Goal: Book appointment/travel/reservation

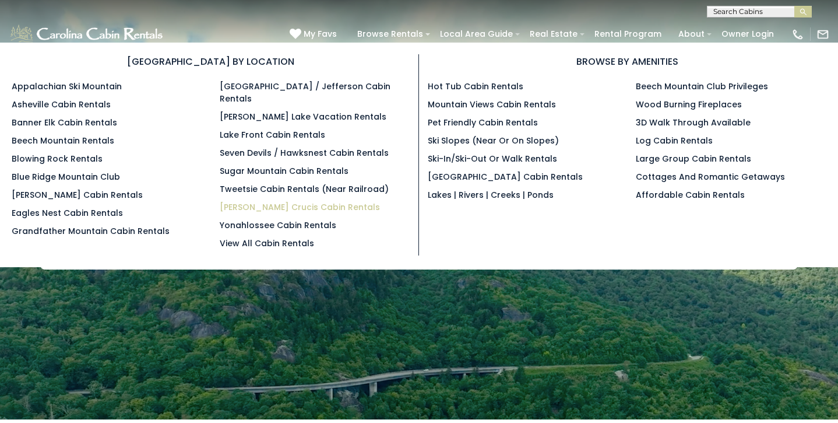
click at [314, 201] on link "[PERSON_NAME] Crucis Cabin Rentals" at bounding box center [300, 207] width 160 height 12
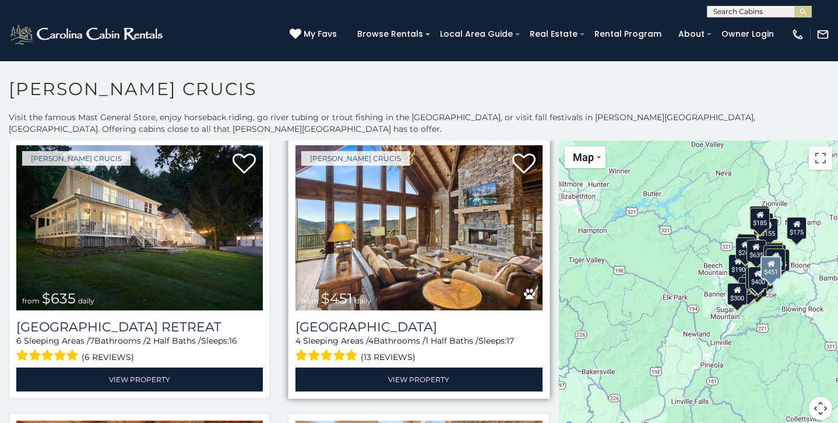
scroll to position [578, 0]
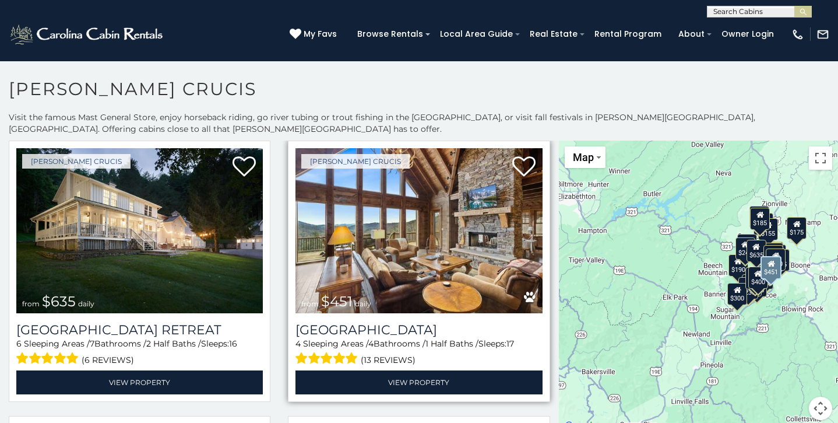
click at [415, 192] on img at bounding box center [418, 231] width 247 height 166
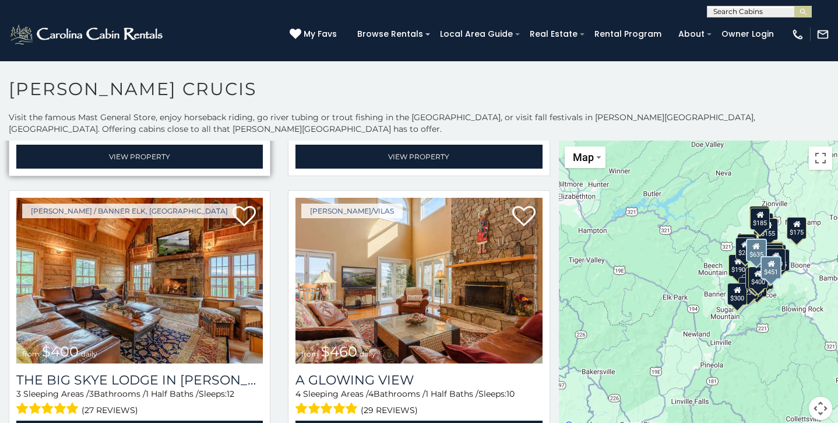
scroll to position [805, 0]
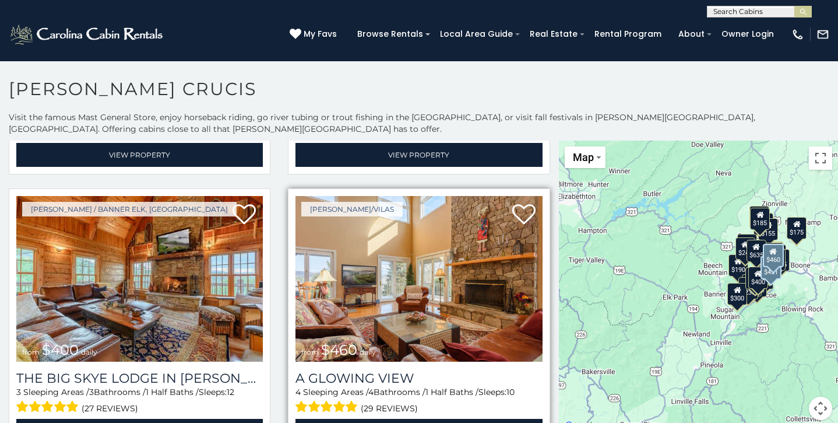
click at [407, 290] on img at bounding box center [418, 279] width 247 height 166
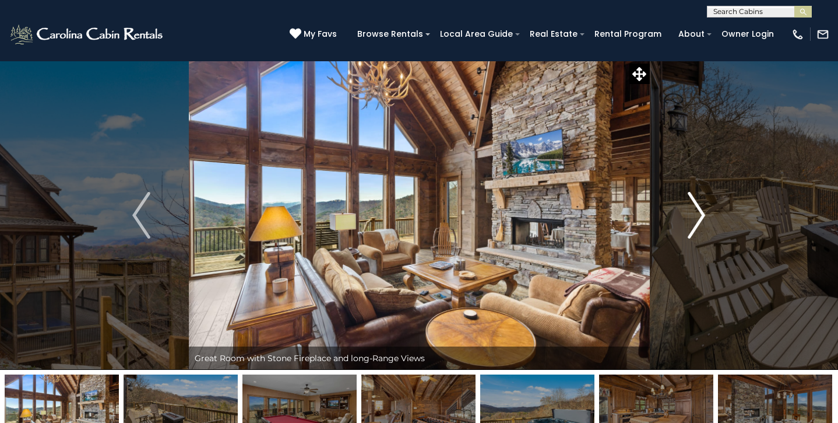
click at [698, 217] on img "Next" at bounding box center [696, 215] width 17 height 47
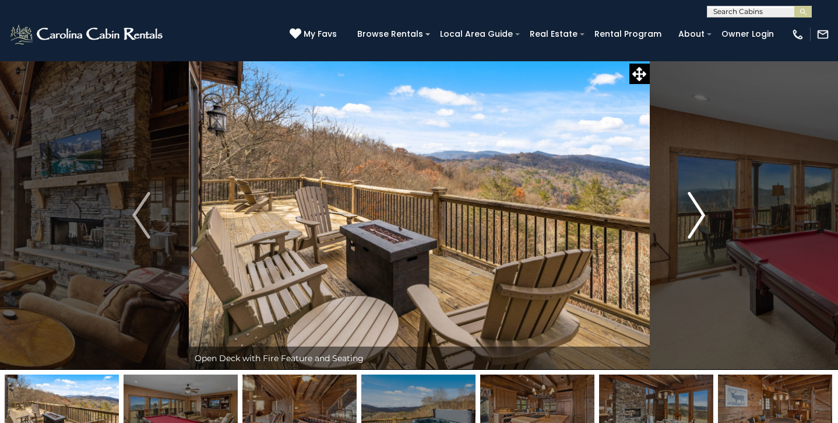
click at [698, 214] on img "Next" at bounding box center [696, 215] width 17 height 47
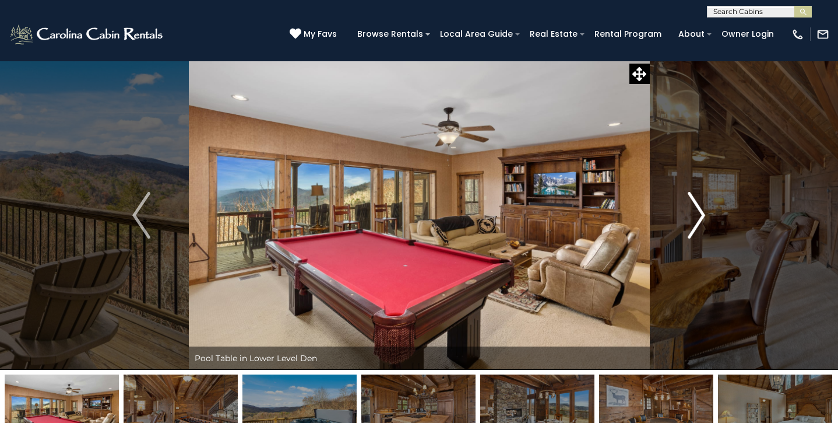
click at [698, 211] on img "Next" at bounding box center [696, 215] width 17 height 47
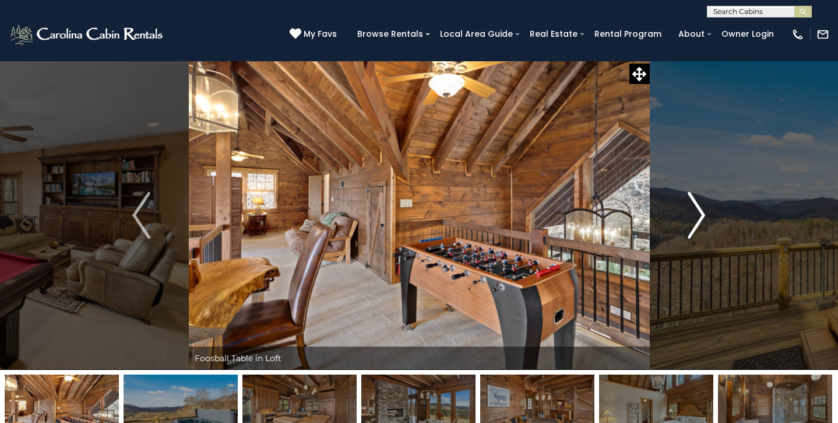
click at [698, 209] on img "Next" at bounding box center [696, 215] width 17 height 47
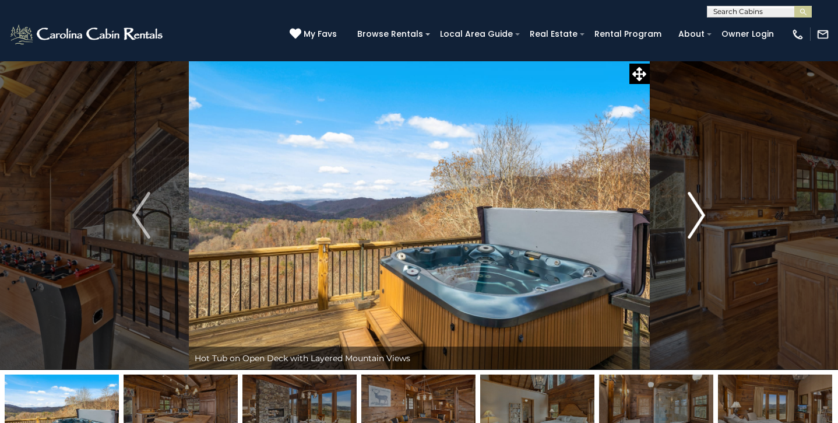
click at [698, 209] on img "Next" at bounding box center [696, 215] width 17 height 47
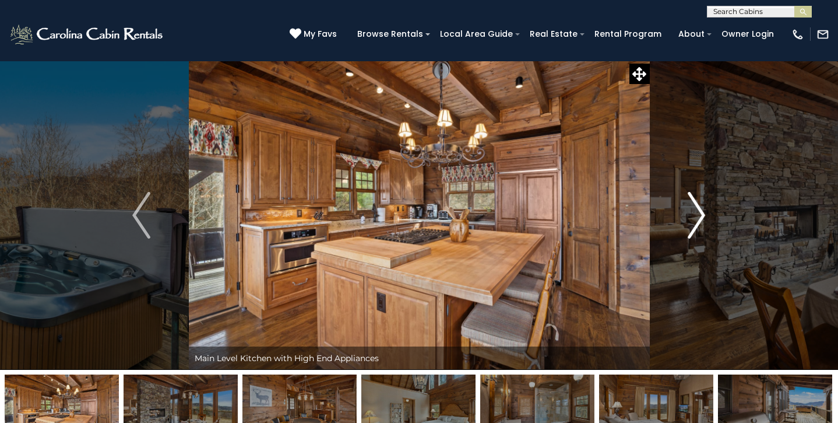
click at [698, 209] on img "Next" at bounding box center [696, 215] width 17 height 47
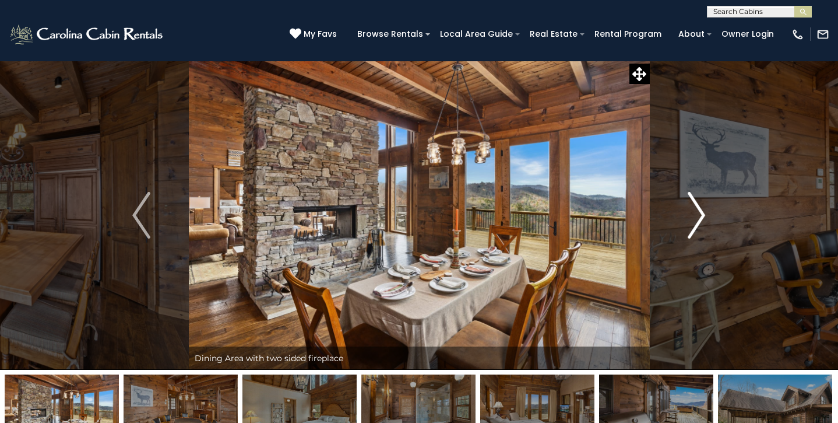
click at [697, 209] on img "Next" at bounding box center [696, 215] width 17 height 47
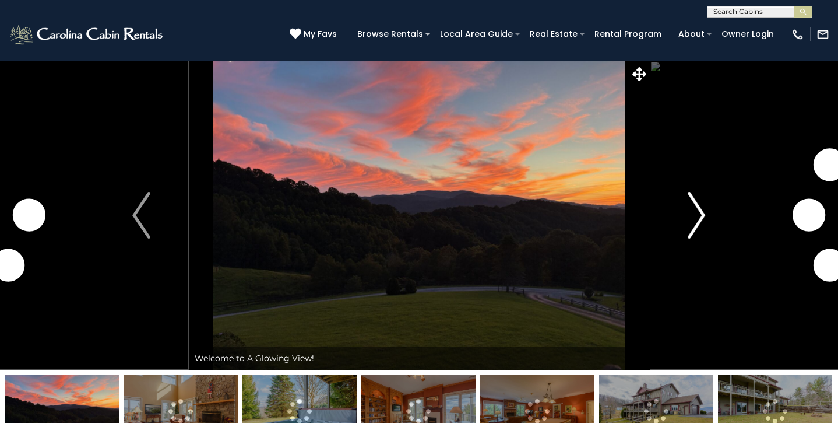
click at [703, 216] on img "Next" at bounding box center [696, 215] width 17 height 47
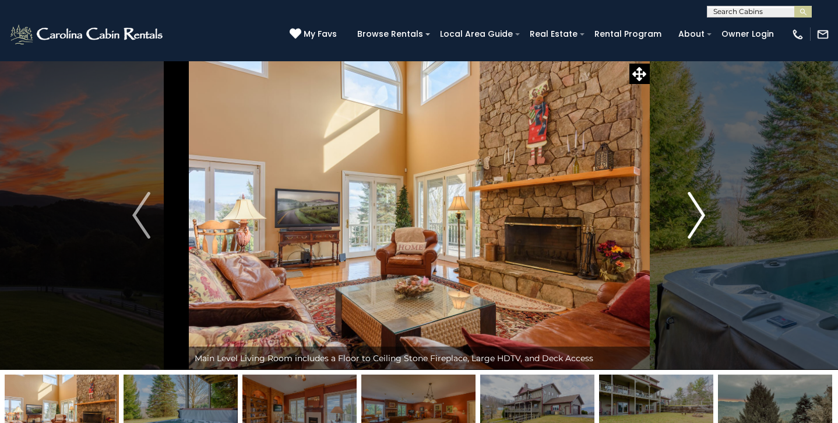
click at [701, 216] on img "Next" at bounding box center [696, 215] width 17 height 47
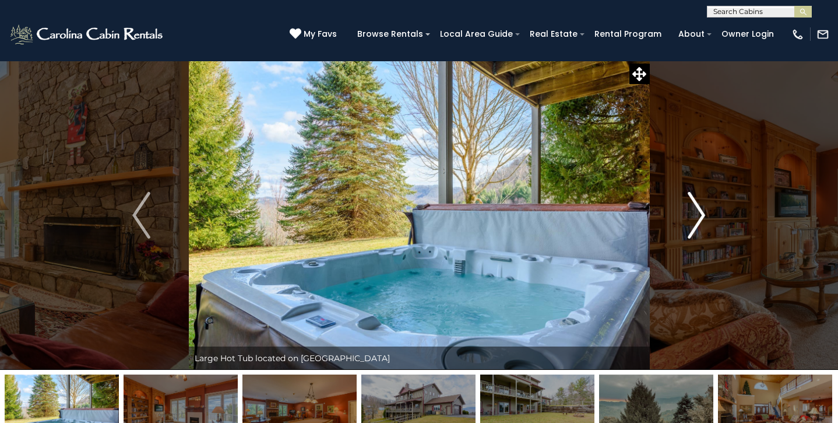
click at [700, 216] on img "Next" at bounding box center [696, 215] width 17 height 47
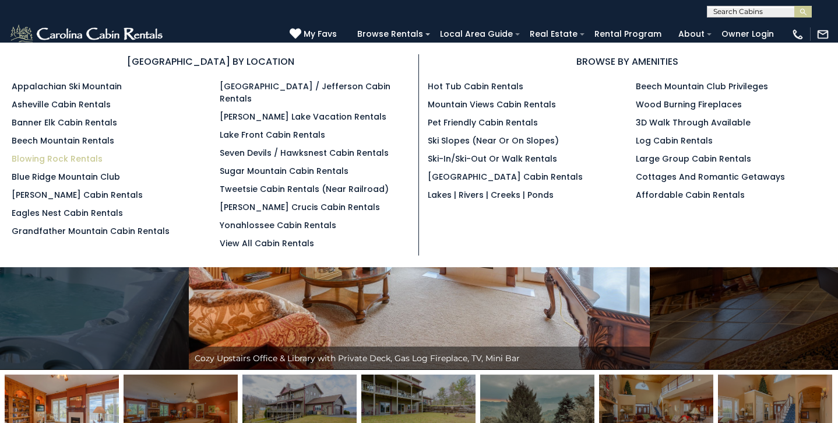
click at [92, 157] on link "Blowing Rock Rentals" at bounding box center [57, 159] width 91 height 12
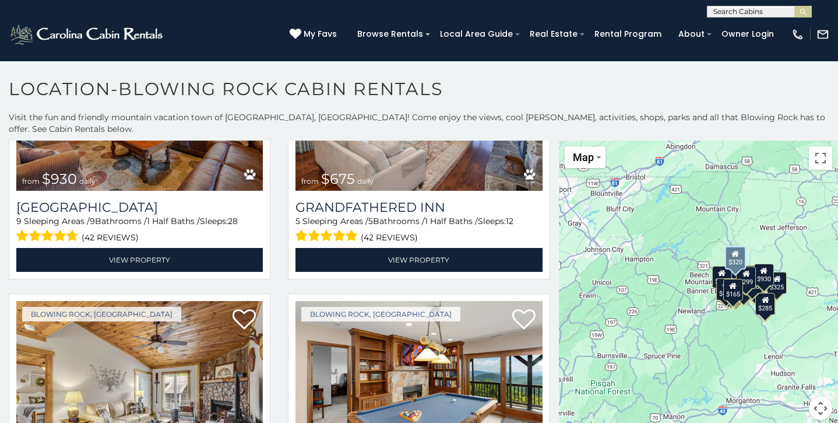
scroll to position [2076, 0]
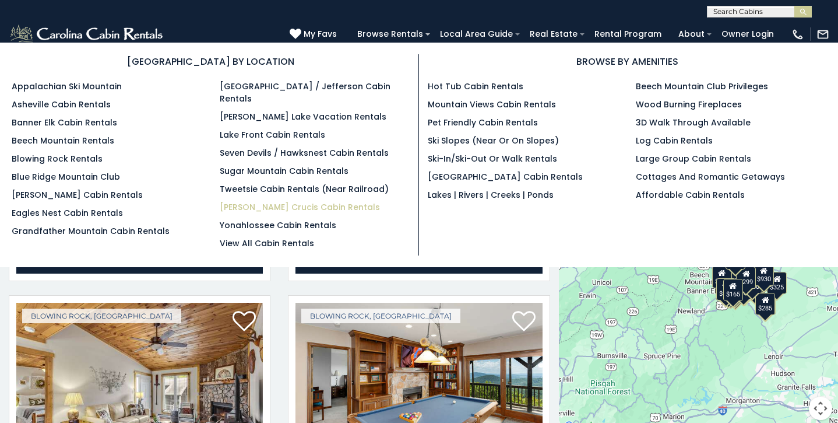
click at [261, 201] on link "[PERSON_NAME] Crucis Cabin Rentals" at bounding box center [300, 207] width 160 height 12
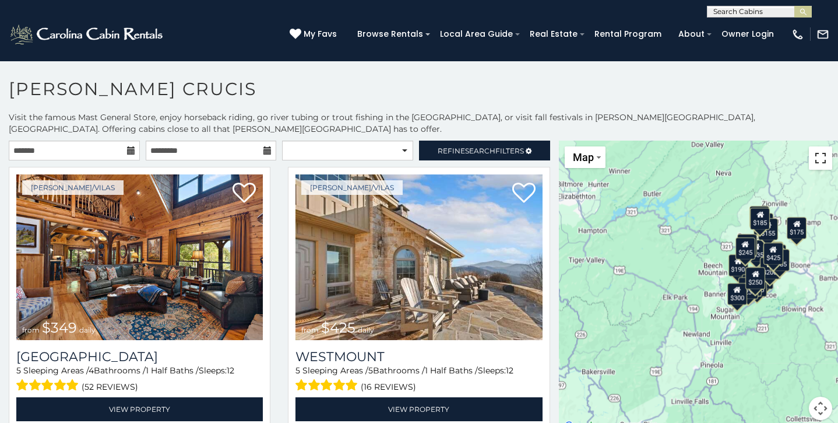
click at [823, 161] on button "Toggle fullscreen view" at bounding box center [820, 157] width 23 height 23
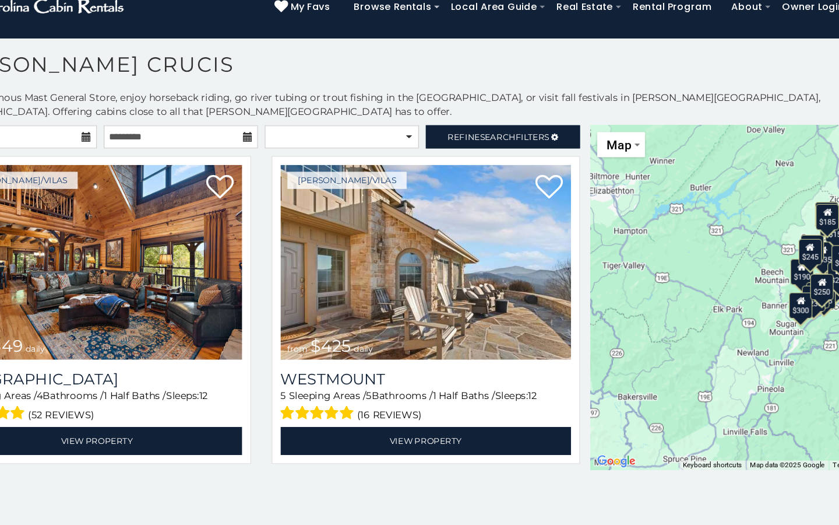
scroll to position [6, 0]
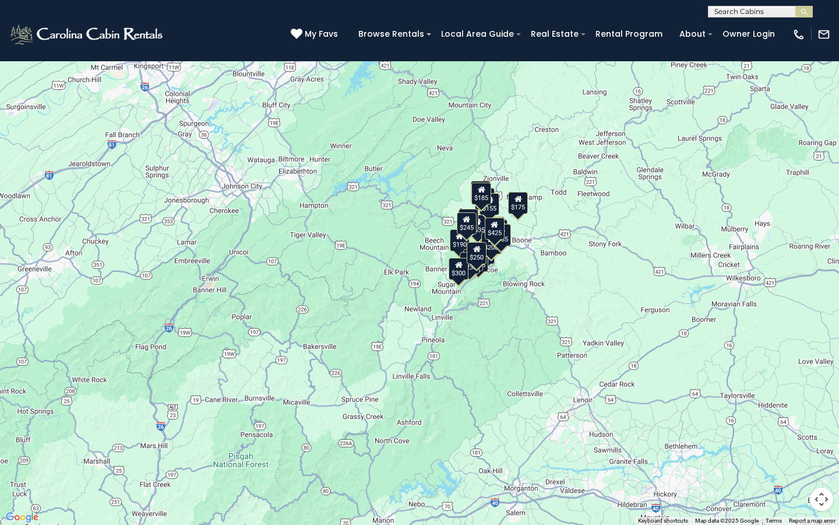
click at [38, 17] on img "Change map style" at bounding box center [40, 17] width 4 height 2
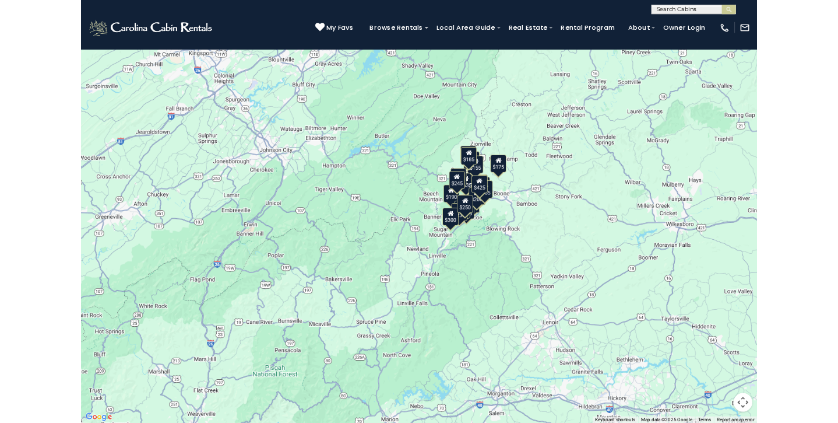
scroll to position [0, 0]
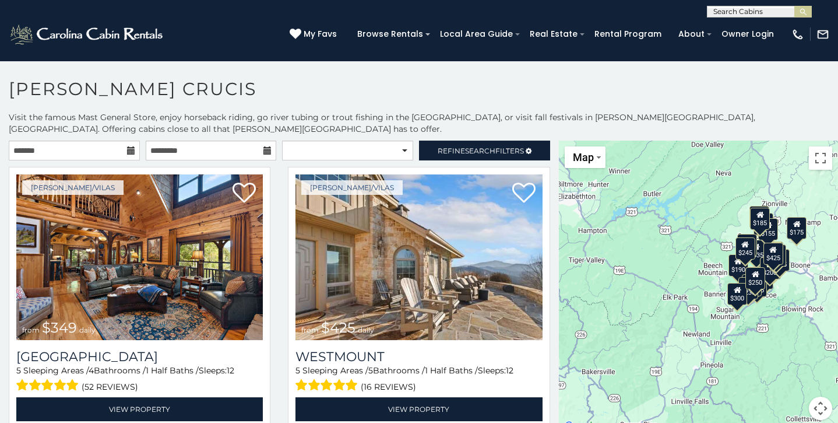
click at [821, 409] on button "Map camera controls" at bounding box center [820, 407] width 23 height 23
click at [789, 344] on button "Zoom in" at bounding box center [791, 349] width 23 height 23
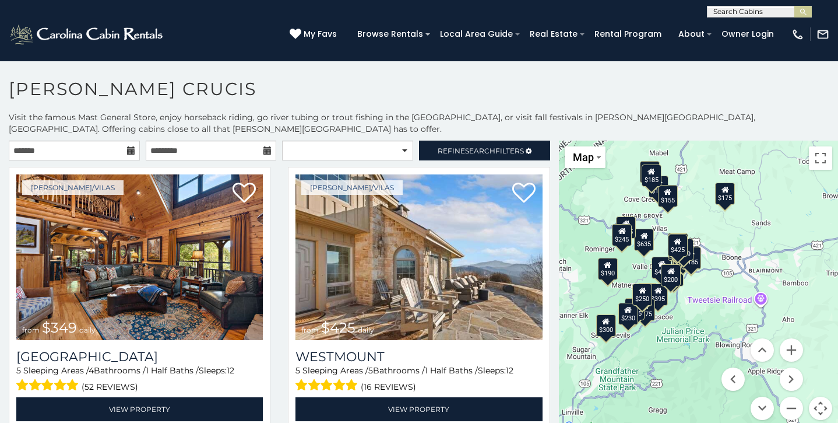
drag, startPoint x: 754, startPoint y: 261, endPoint x: 582, endPoint y: 277, distance: 173.2
click at [582, 277] on div "$349 $425 $565 $410 $635 $451 $400 $460 $245 $210 $395 $305 $360 $190 $275 $185…" at bounding box center [698, 286] width 279 height 293
click at [794, 343] on button "Zoom in" at bounding box center [791, 349] width 23 height 23
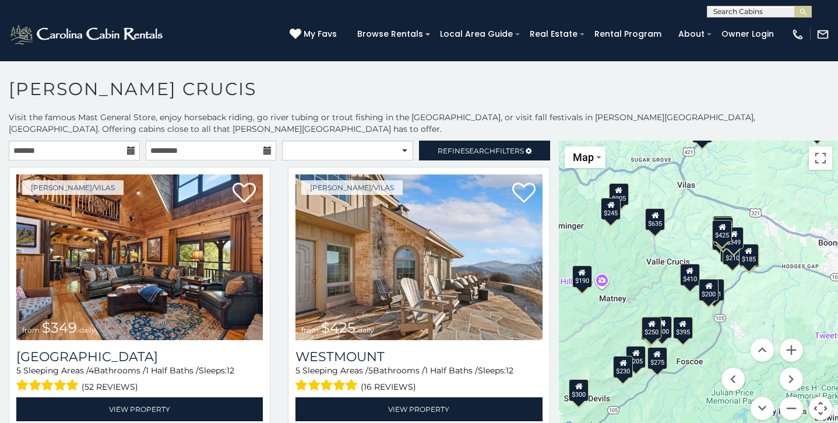
drag, startPoint x: 628, startPoint y: 235, endPoint x: 696, endPoint y: 249, distance: 69.2
click at [696, 249] on div "$349 $425 $565 $410 $635 $451 $400 $460 $245 $210 $395 $305 $360 $190 $275 $185…" at bounding box center [698, 286] width 279 height 293
click at [793, 347] on button "Zoom in" at bounding box center [791, 349] width 23 height 23
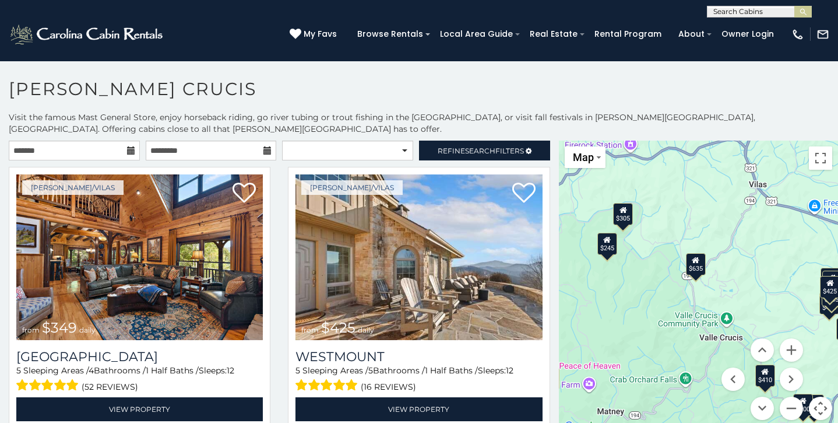
drag, startPoint x: 643, startPoint y: 184, endPoint x: 728, endPoint y: 288, distance: 134.5
click at [728, 288] on div "$349 $425 $565 $410 $635 $451 $400 $460 $245 $210 $395 $305 $360 $190 $275 $185…" at bounding box center [698, 286] width 279 height 293
click at [627, 216] on div "$305" at bounding box center [624, 214] width 20 height 22
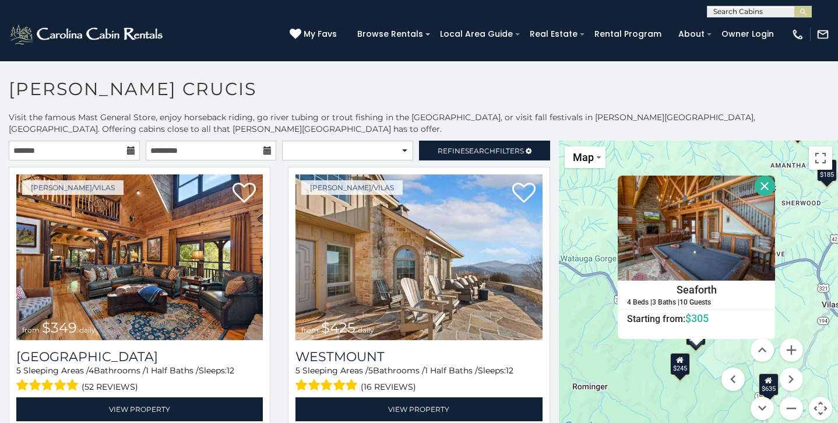
click at [680, 372] on div "$245" at bounding box center [680, 363] width 20 height 22
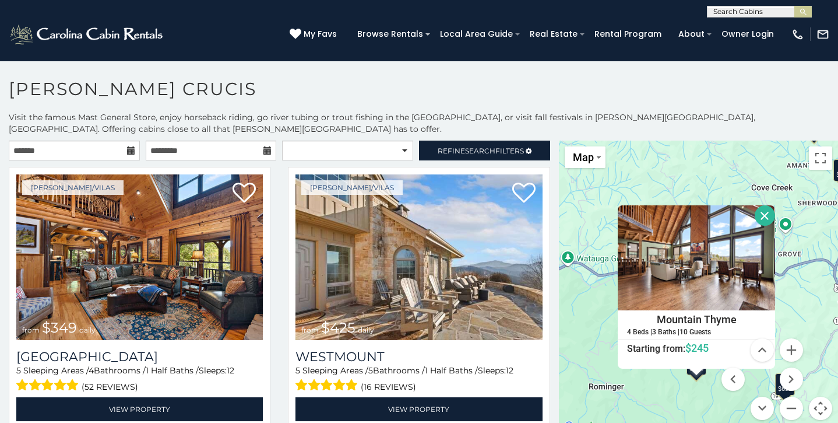
click at [775, 205] on button "Close" at bounding box center [765, 215] width 20 height 20
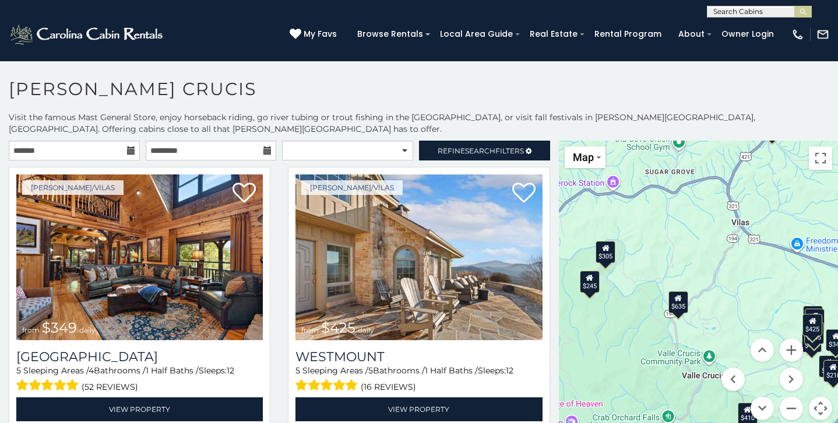
drag, startPoint x: 778, startPoint y: 299, endPoint x: 670, endPoint y: 216, distance: 135.9
click at [670, 216] on div "$349 $425 $565 $410 $635 $451 $400 $460 $245 $210 $395 $305 $360 $190 $275 $185…" at bounding box center [698, 286] width 279 height 293
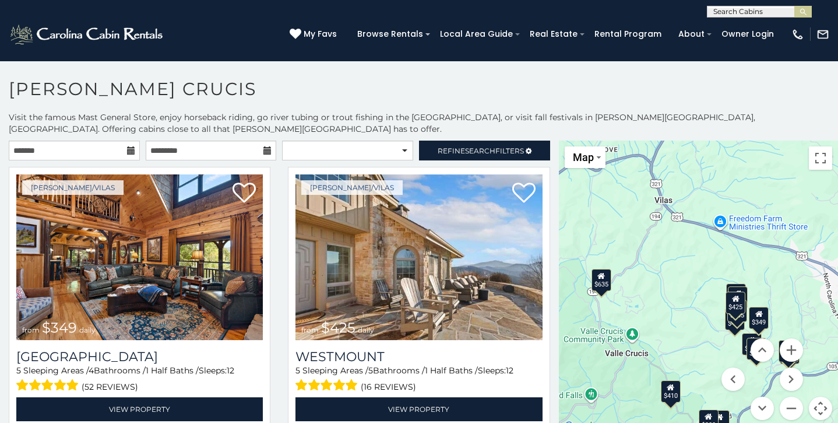
drag, startPoint x: 763, startPoint y: 320, endPoint x: 685, endPoint y: 298, distance: 81.2
click at [685, 298] on div "$349 $425 $565 $410 $635 $451 $400 $460 $245 $210 $395 $305 $360 $190 $275 $185…" at bounding box center [698, 286] width 279 height 293
click at [788, 349] on button "Zoom in" at bounding box center [791, 349] width 23 height 23
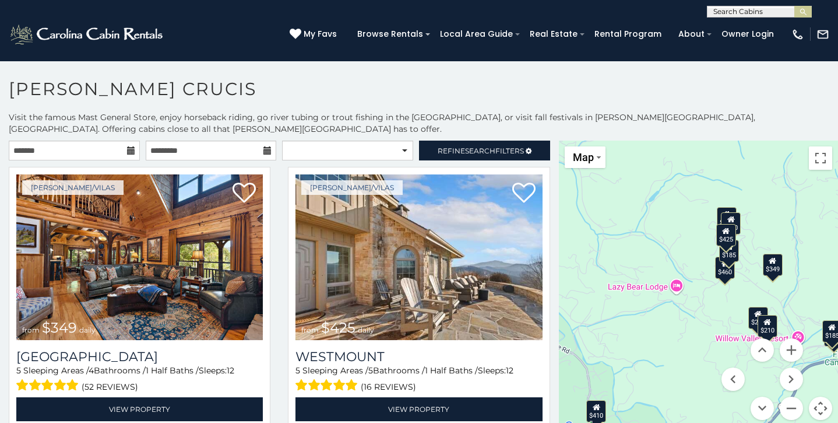
drag, startPoint x: 635, startPoint y: 301, endPoint x: 589, endPoint y: 205, distance: 106.9
click at [589, 205] on div "$349 $425 $565 $410 $635 $451 $400 $460 $245 $210 $395 $305 $360 $190 $275 $185…" at bounding box center [698, 286] width 279 height 293
click at [796, 349] on button "Zoom in" at bounding box center [791, 349] width 23 height 23
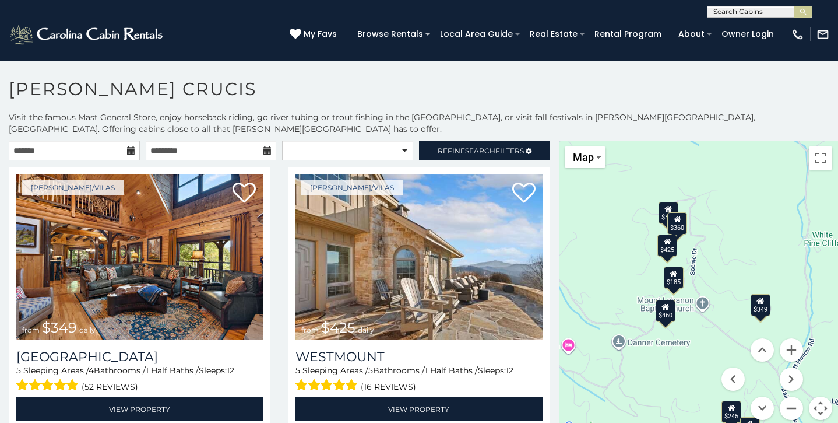
drag, startPoint x: 681, startPoint y: 184, endPoint x: 592, endPoint y: 237, distance: 103.2
click at [592, 237] on div "$349 $425 $565 $410 $635 $451 $400 $460 $245 $210 $395 $305 $360 $190 $275 $185…" at bounding box center [698, 286] width 279 height 293
click at [766, 309] on div "$349" at bounding box center [761, 305] width 20 height 22
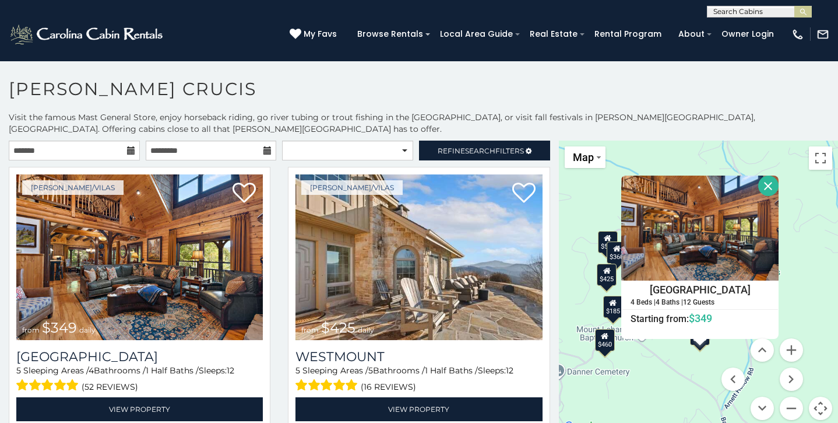
click at [779, 188] on button "Close" at bounding box center [768, 185] width 20 height 20
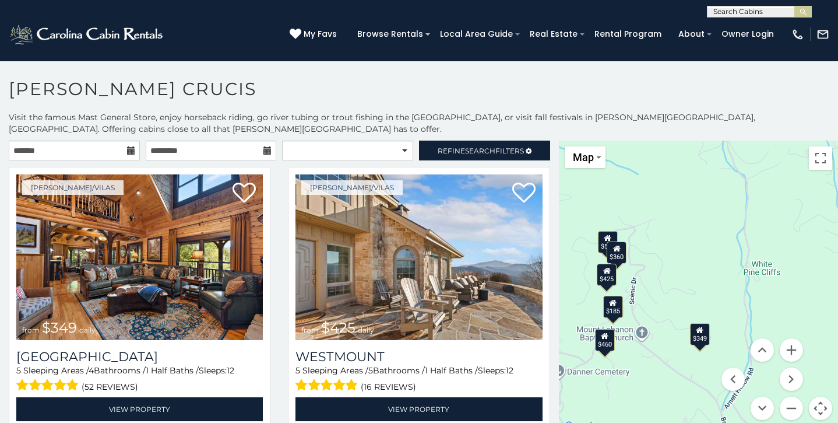
click at [615, 308] on div "$185" at bounding box center [613, 306] width 20 height 22
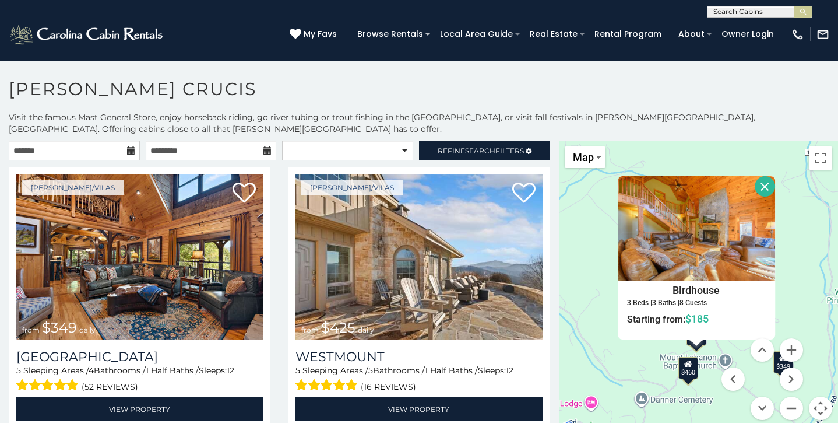
click at [775, 186] on button "Close" at bounding box center [765, 186] width 20 height 20
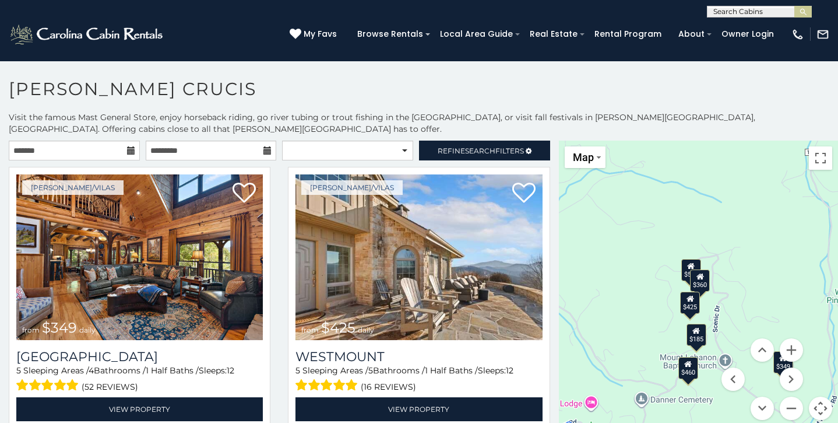
click at [706, 284] on div "$360" at bounding box center [701, 280] width 20 height 22
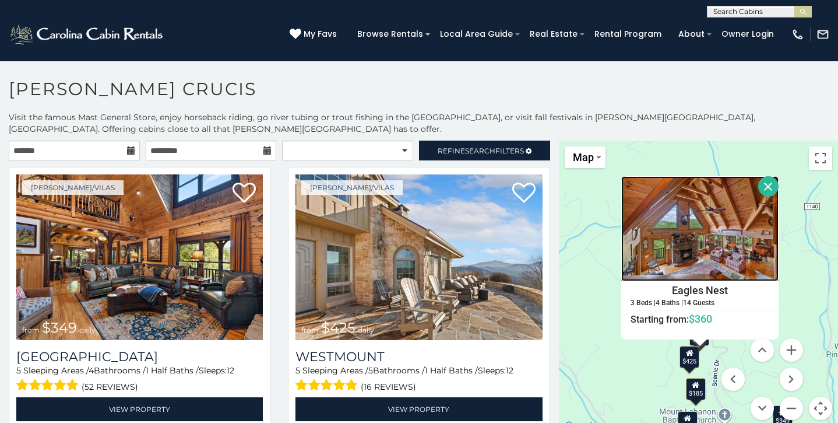
click at [694, 234] on img at bounding box center [699, 228] width 157 height 105
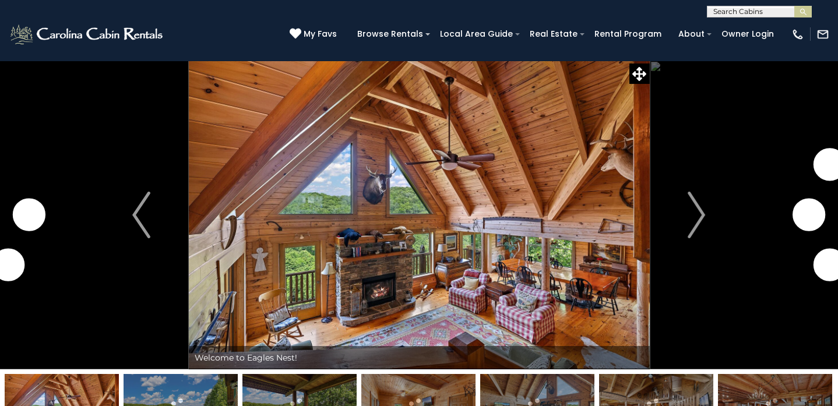
click at [696, 216] on img "Next" at bounding box center [696, 215] width 17 height 47
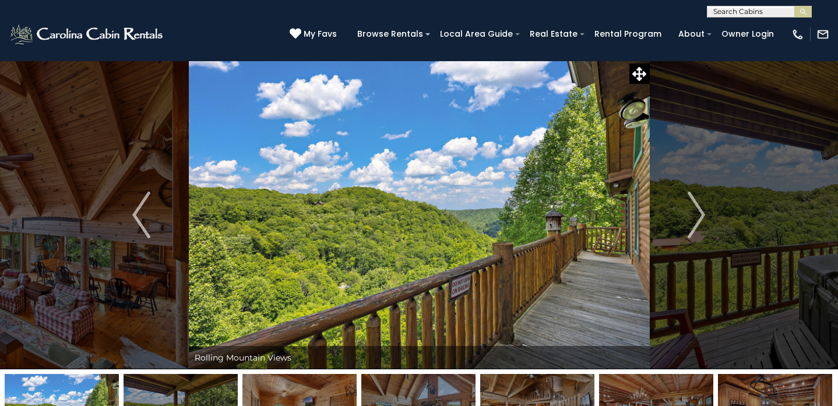
click at [696, 216] on img "Next" at bounding box center [696, 215] width 17 height 47
